Goal: Transaction & Acquisition: Purchase product/service

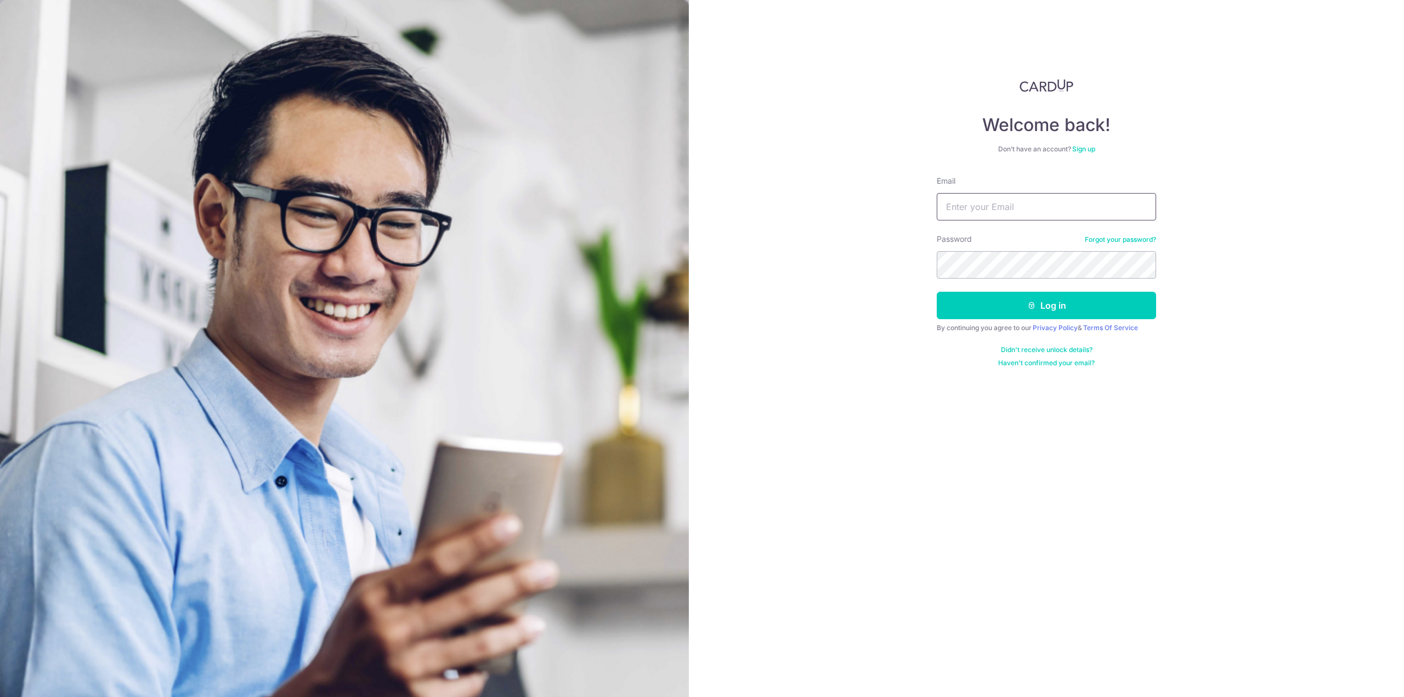
click at [1009, 209] on input "Email" at bounding box center [1046, 206] width 219 height 27
type input "edwin_tan@live.com.sg"
click at [937, 292] on button "Log in" at bounding box center [1046, 305] width 219 height 27
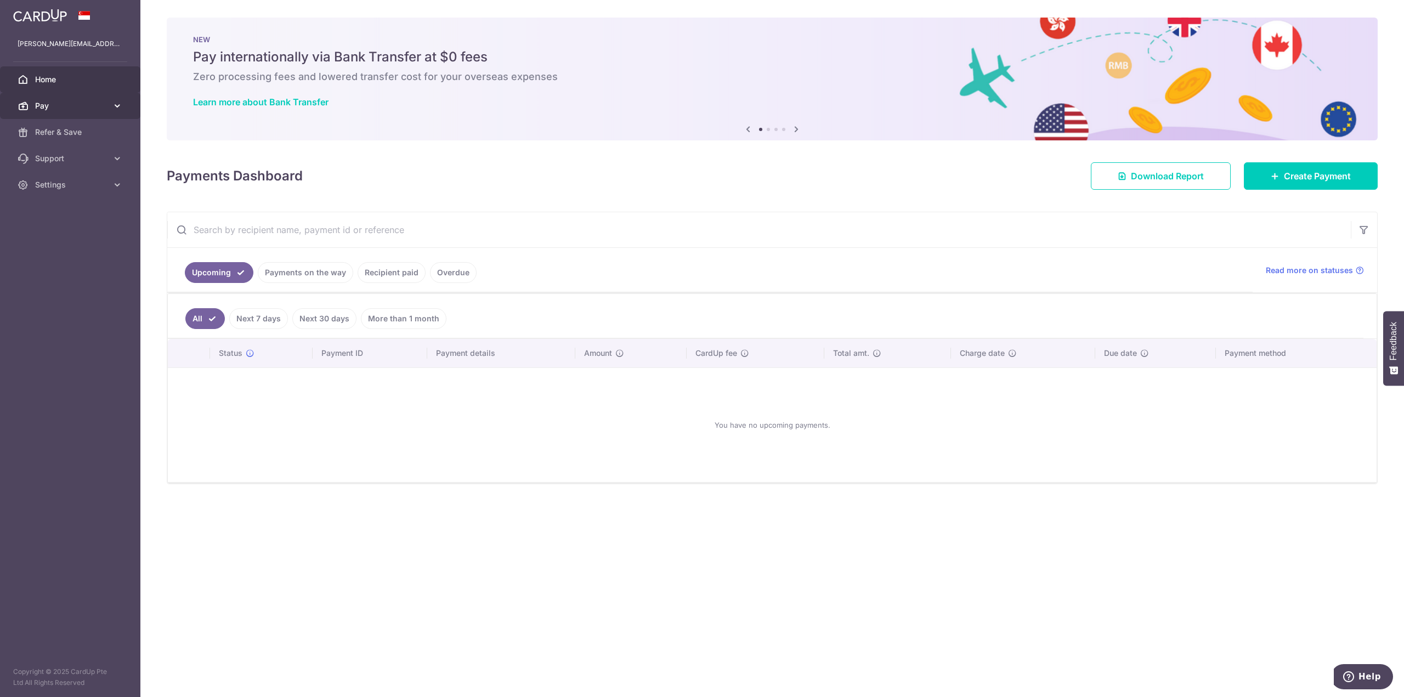
click at [117, 103] on icon at bounding box center [117, 105] width 11 height 11
drag, startPoint x: 1026, startPoint y: 230, endPoint x: 1072, endPoint y: 221, distance: 47.0
click at [1026, 230] on input "text" at bounding box center [759, 229] width 1184 height 35
click at [1324, 173] on span "Create Payment" at bounding box center [1317, 175] width 67 height 13
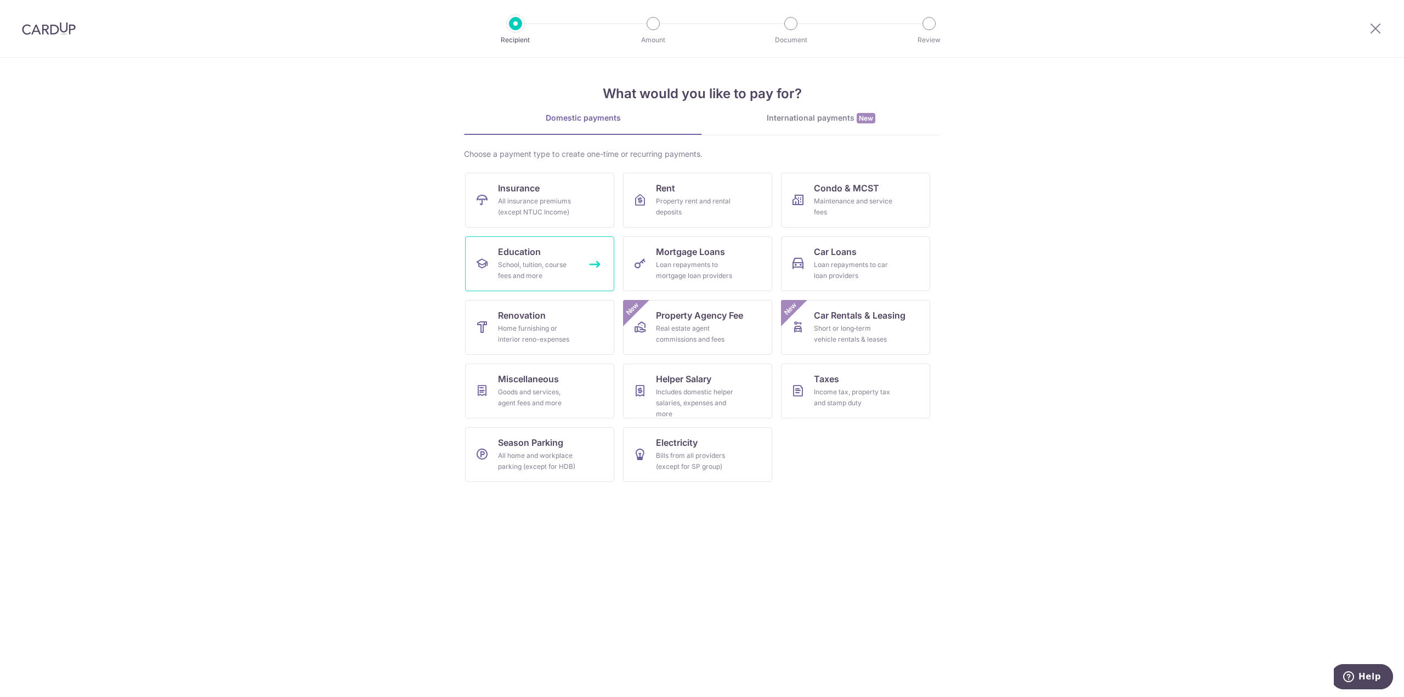
click at [544, 269] on div "School, tuition, course fees and more" at bounding box center [537, 270] width 79 height 22
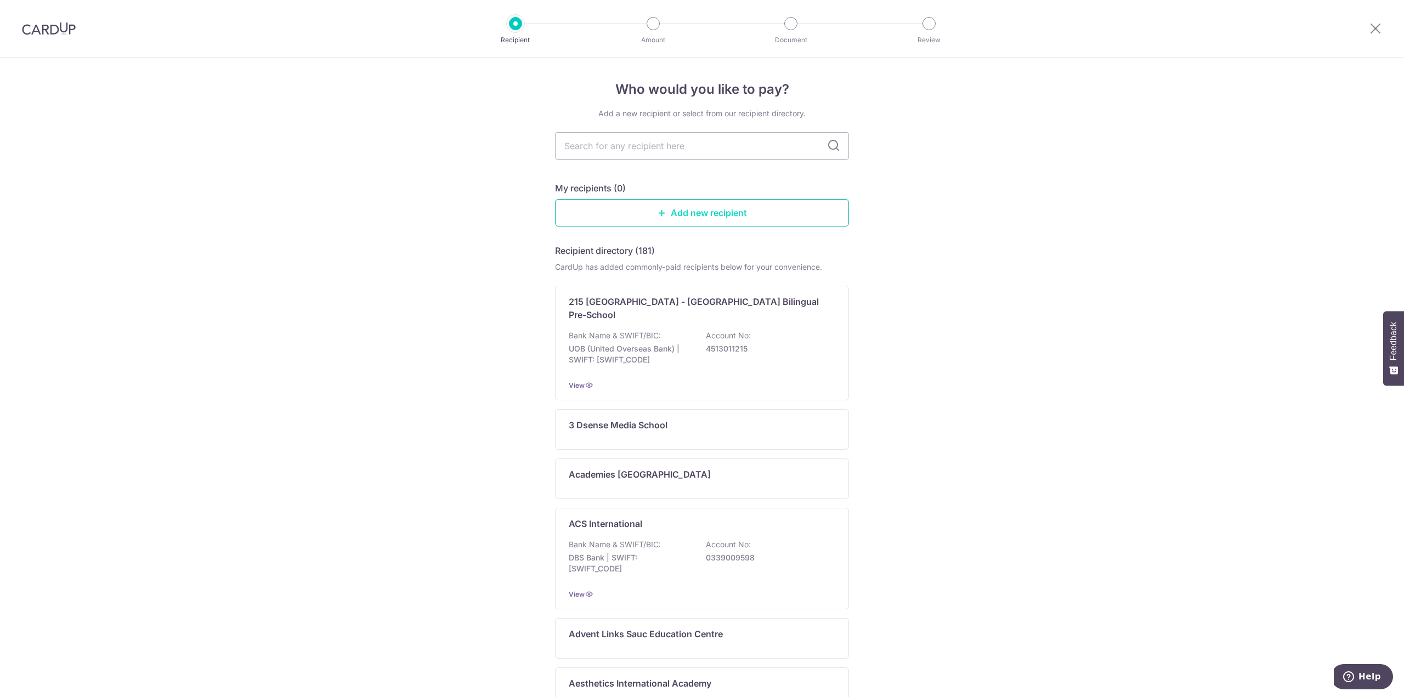
click at [726, 218] on link "Add new recipient" at bounding box center [702, 212] width 294 height 27
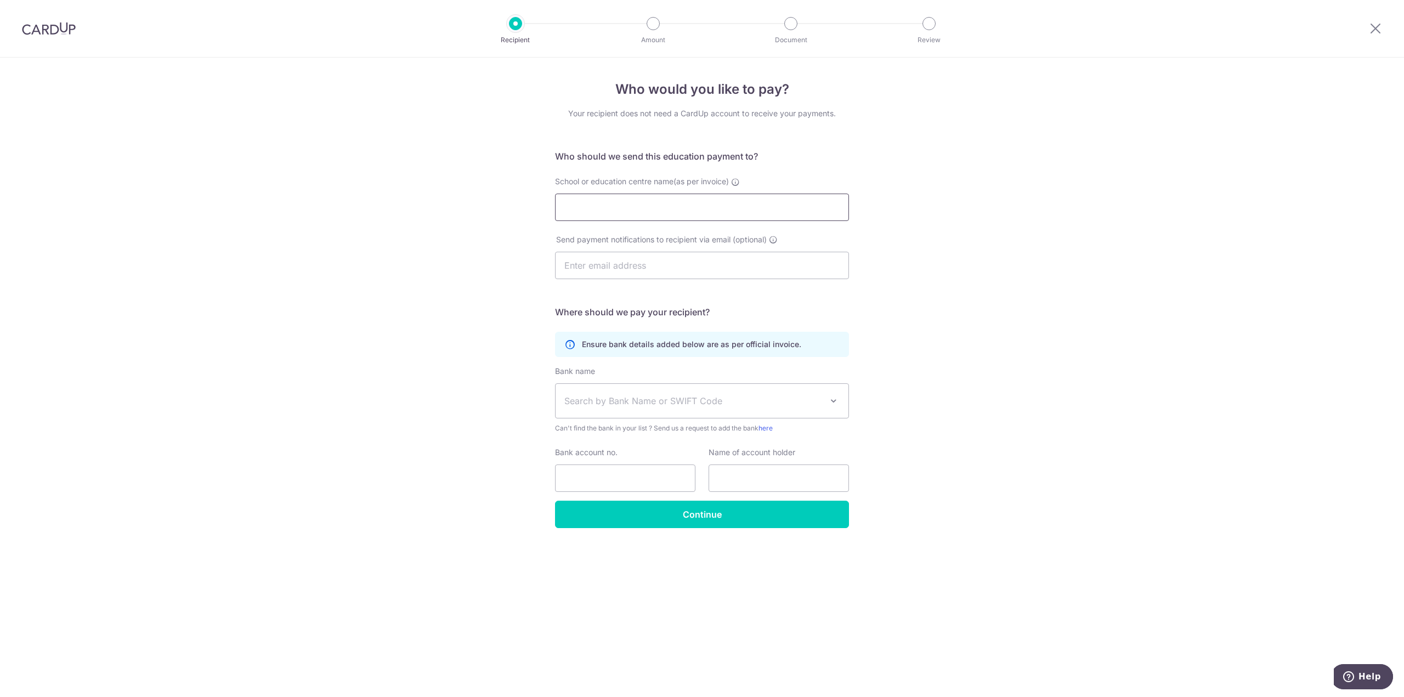
click at [686, 209] on input "School or education centre name(as per invoice)" at bounding box center [702, 207] width 294 height 27
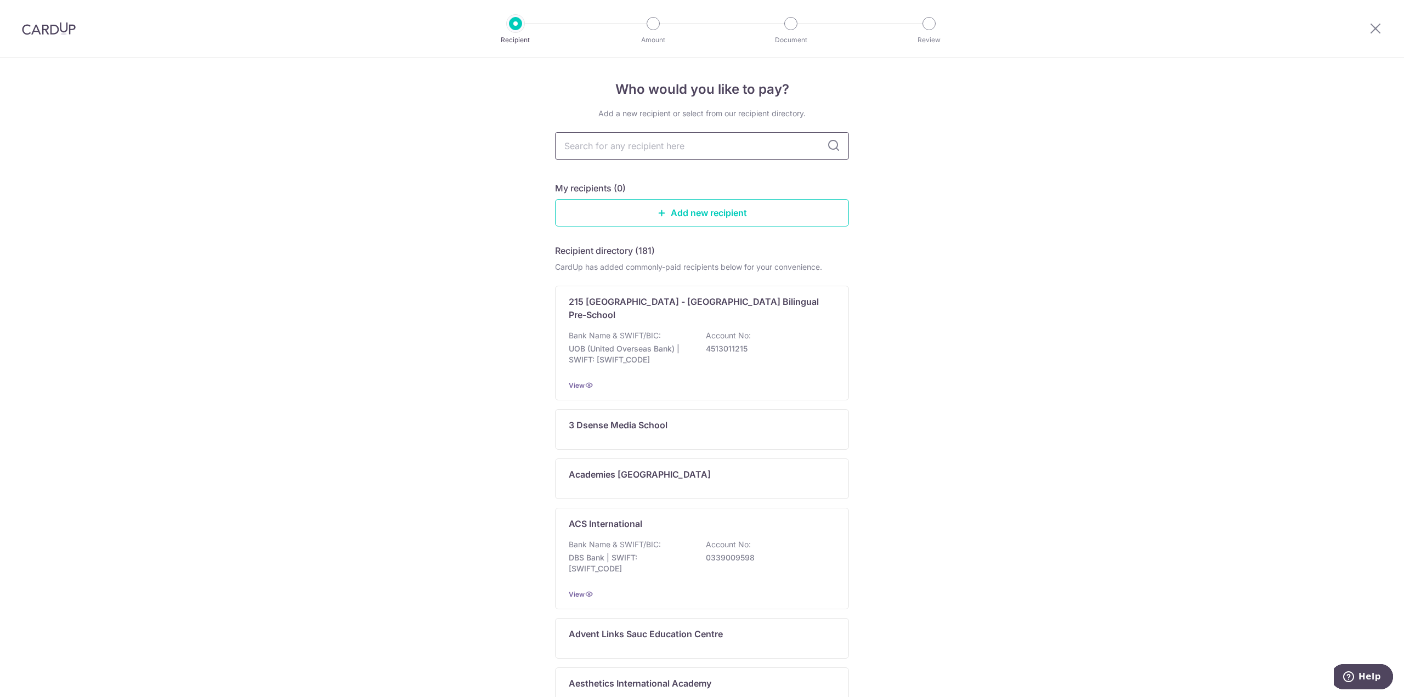
click at [667, 144] on input "text" at bounding box center [702, 145] width 294 height 27
type input "mulberry"
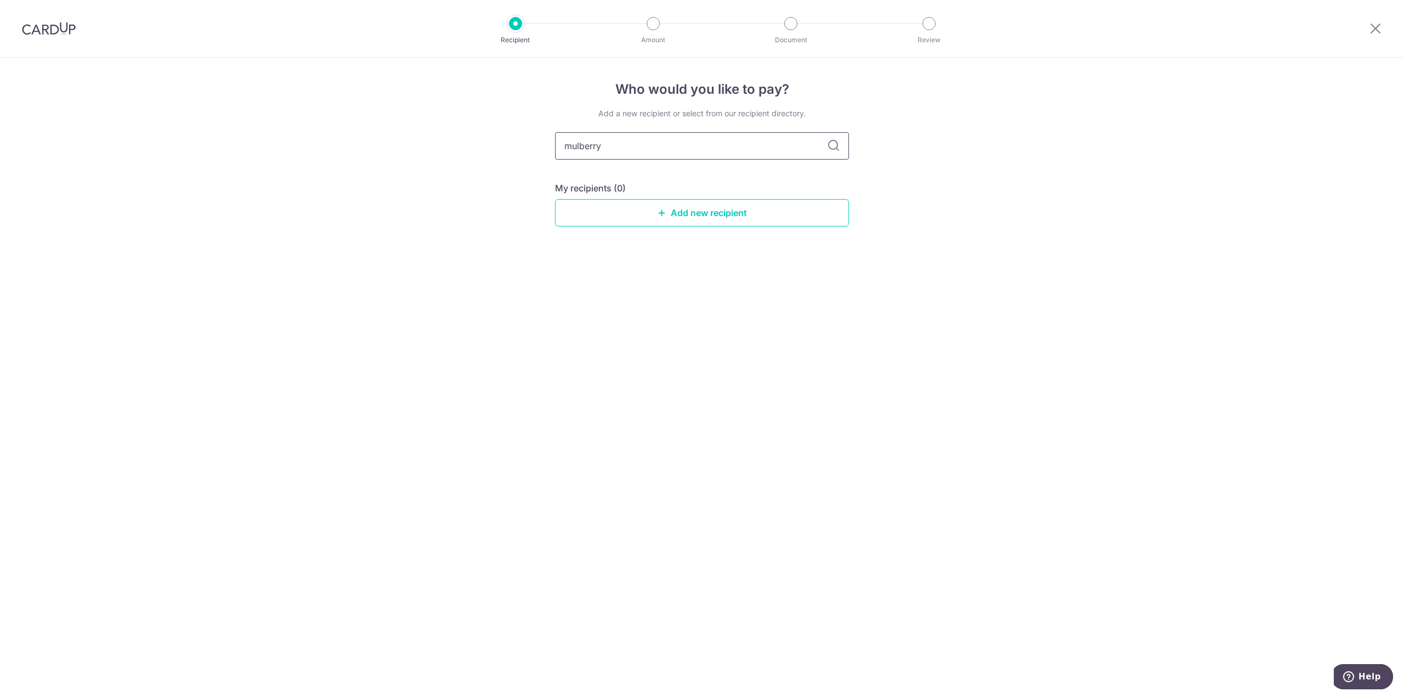
click at [784, 143] on input "mulberry" at bounding box center [702, 145] width 294 height 27
click at [658, 208] on icon at bounding box center [662, 212] width 9 height 9
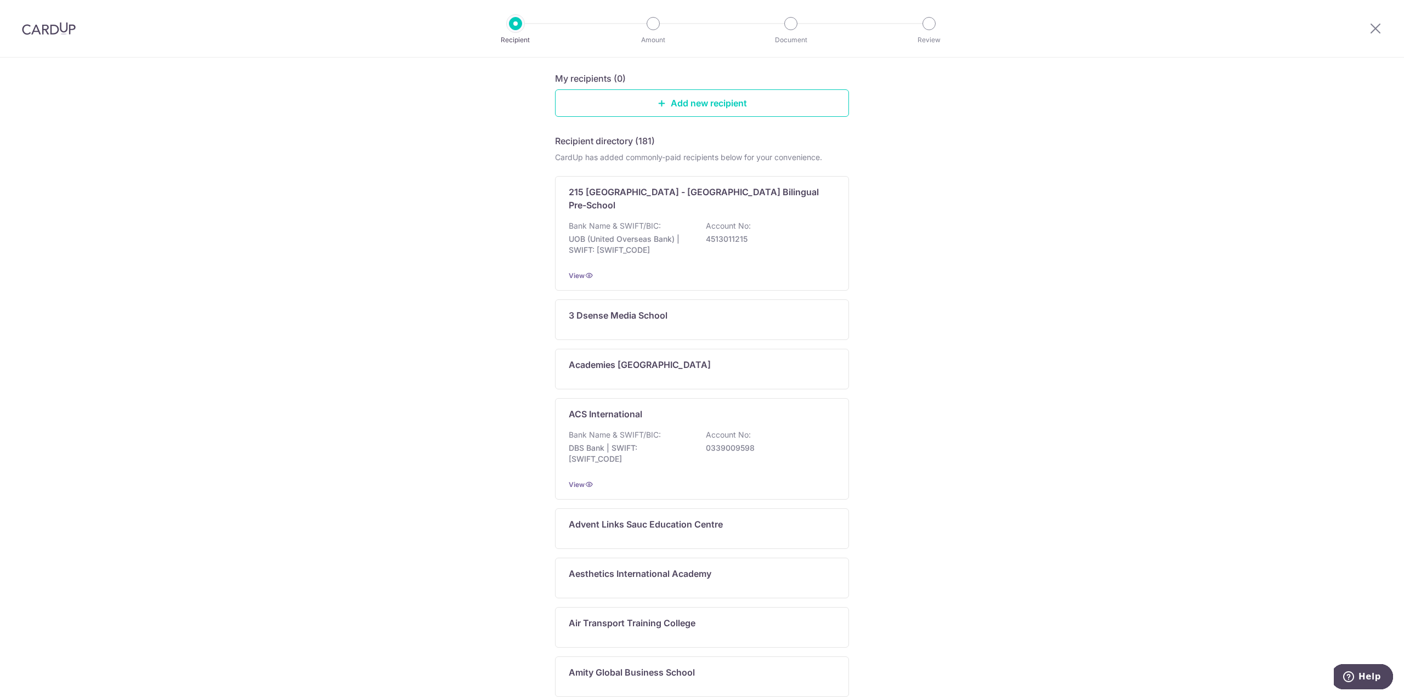
scroll to position [303, 0]
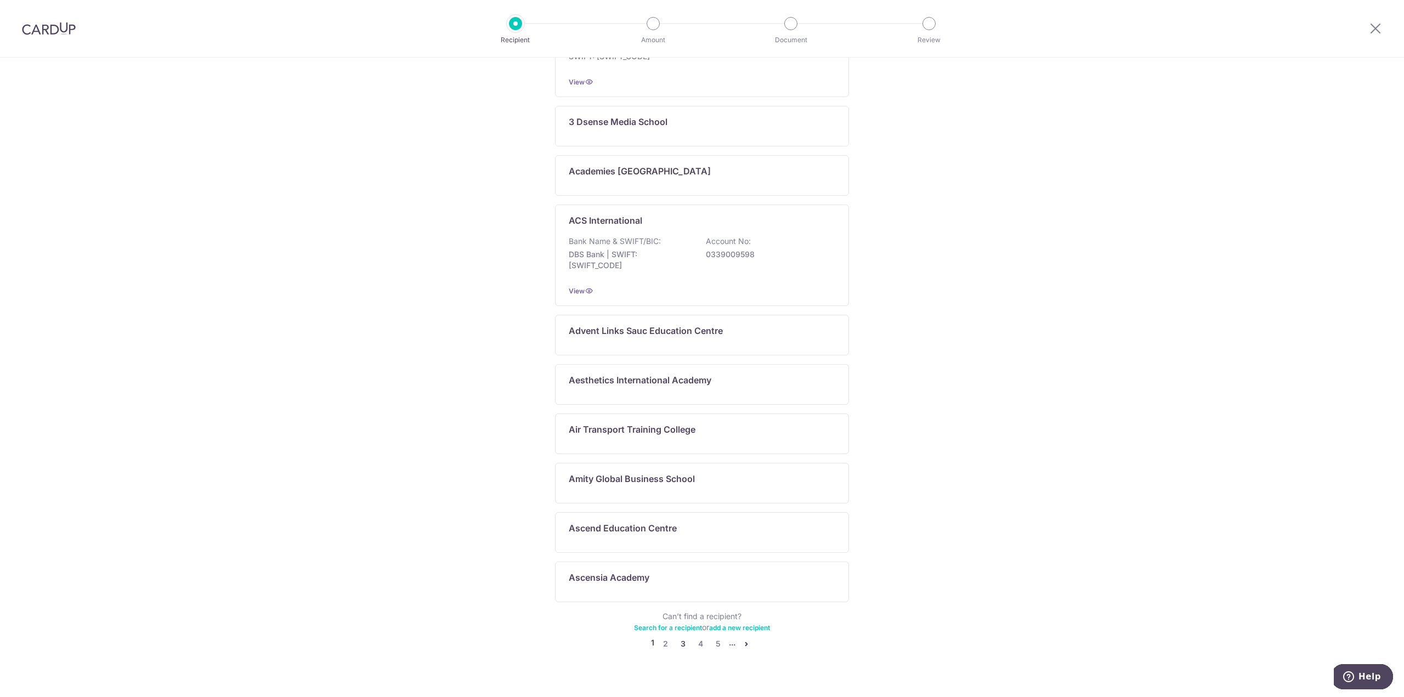
click at [682, 637] on link "3" at bounding box center [682, 643] width 13 height 13
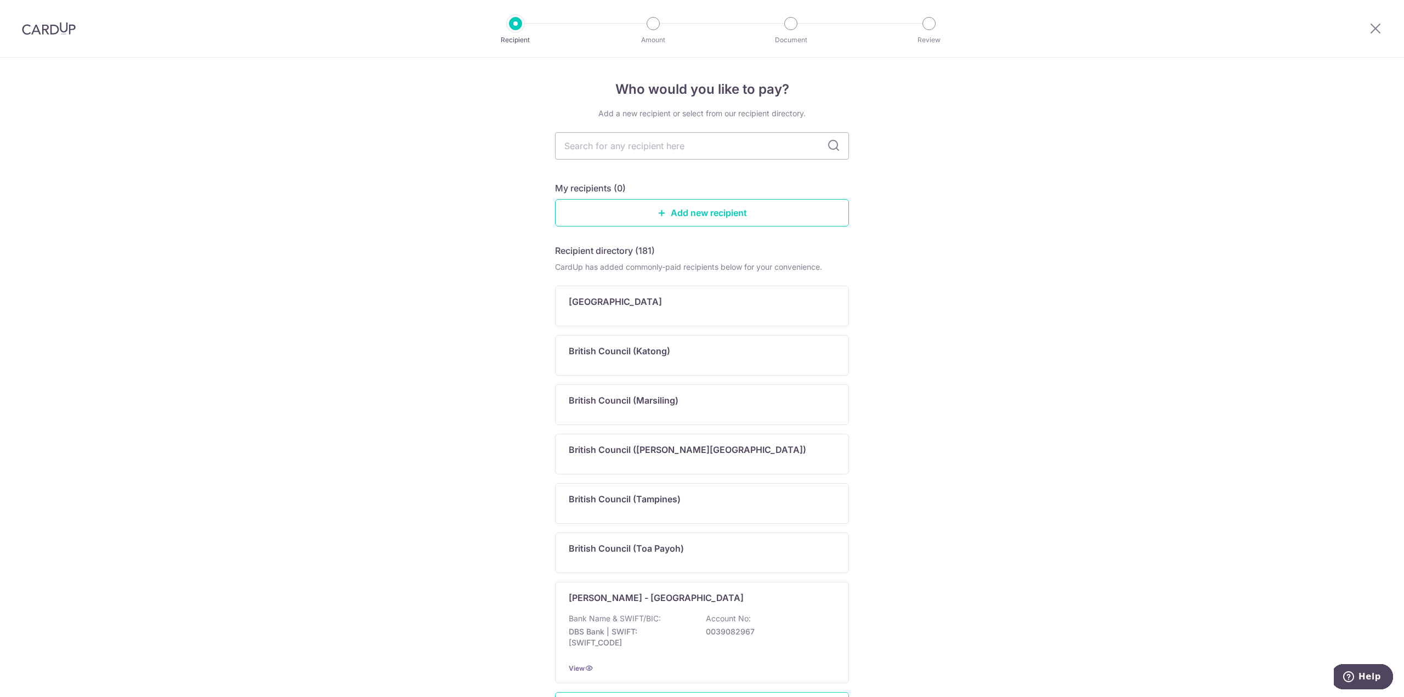
scroll to position [370, 0]
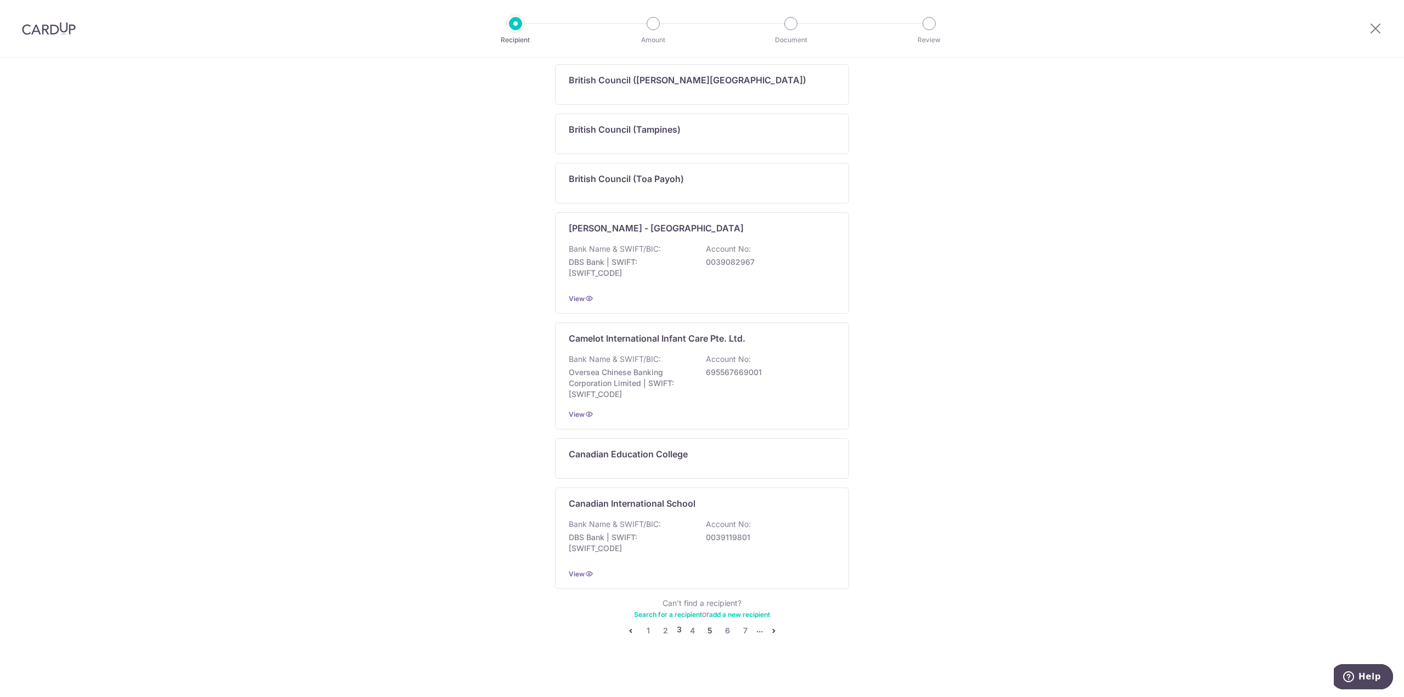
click at [704, 627] on link "5" at bounding box center [710, 630] width 13 height 13
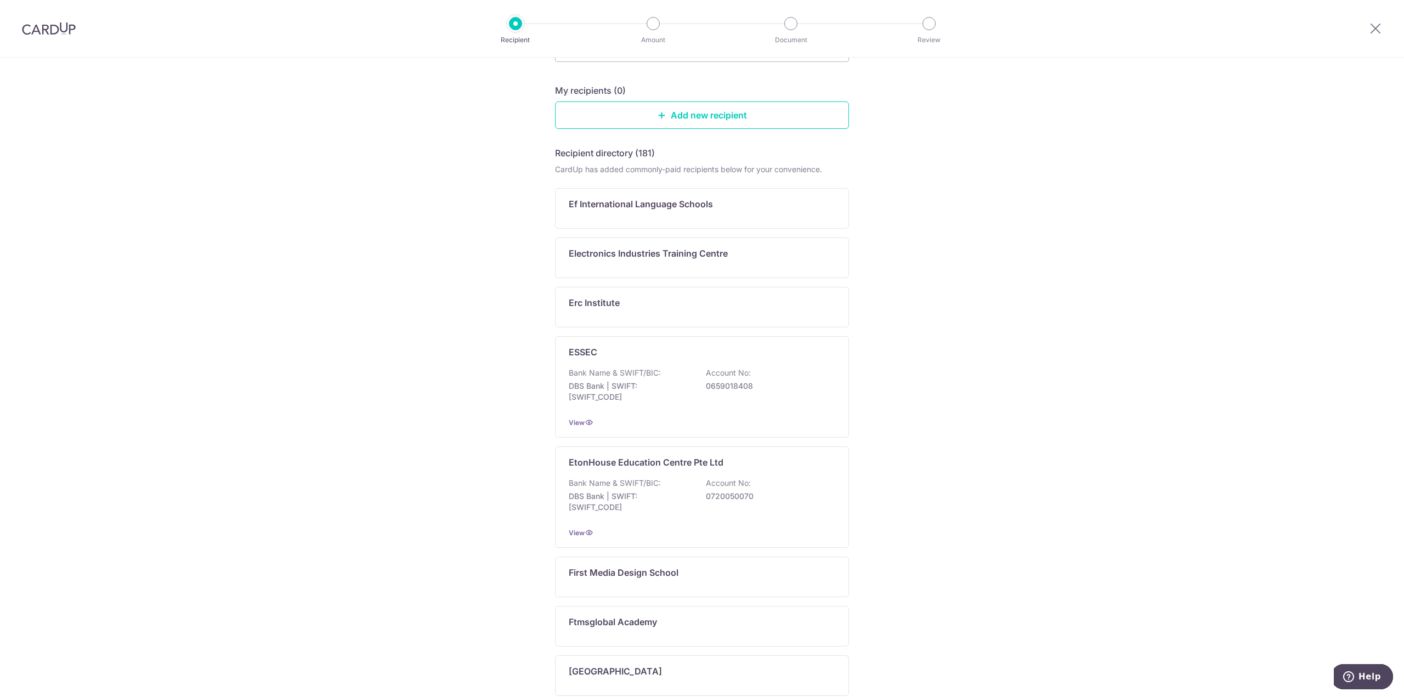
scroll to position [0, 0]
